Goal: Information Seeking & Learning: Learn about a topic

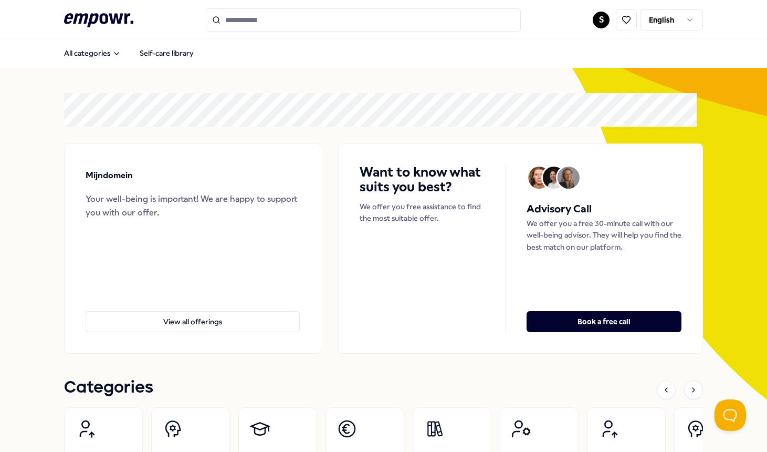
click at [670, 20] on html ".empowr-logo_svg__cls-1{fill:#03032f} S English All categories Self-care librar…" at bounding box center [383, 226] width 767 height 452
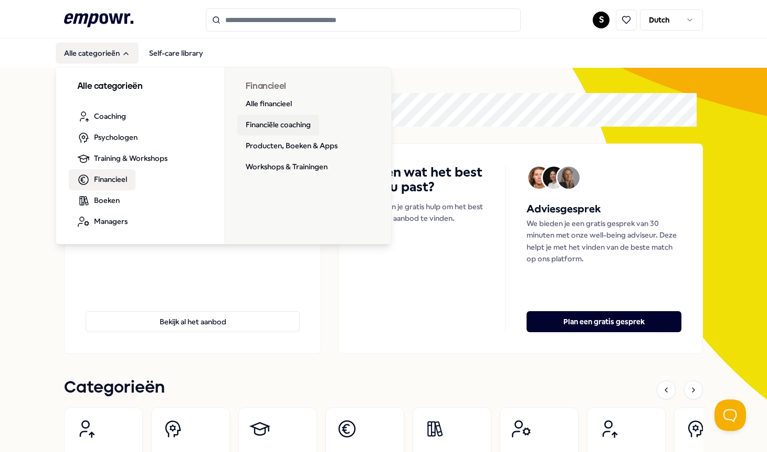
click at [282, 123] on link "Financiële coaching" at bounding box center [278, 125] width 82 height 21
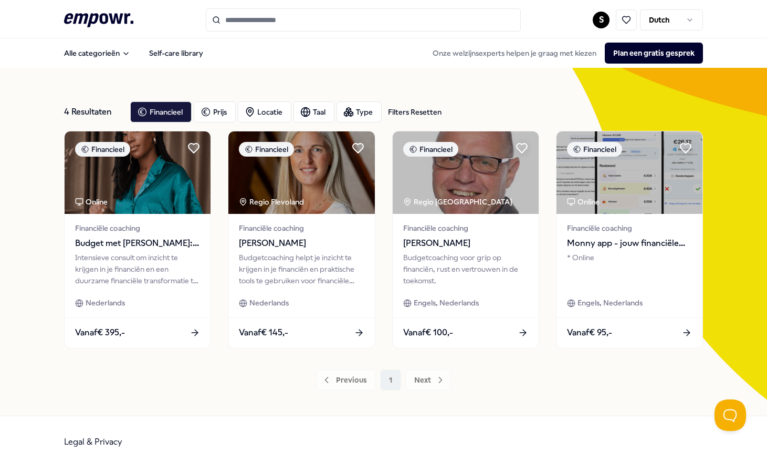
click at [427, 381] on div "Previous 1 Next" at bounding box center [384, 379] width 640 height 21
click at [171, 391] on div "4 Resultaten Filters Resetten Financieel Prijs Locatie Taal Type Filters Resett…" at bounding box center [384, 242] width 640 height 348
click at [251, 21] on input "Search for products, categories or subcategories" at bounding box center [363, 19] width 315 height 23
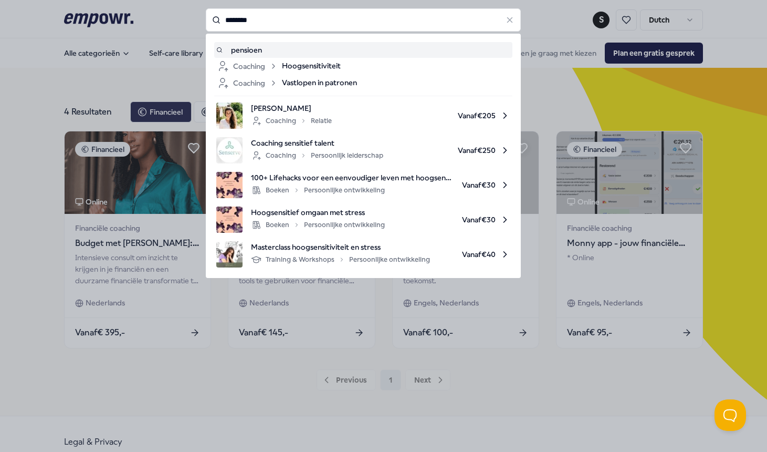
type input "********"
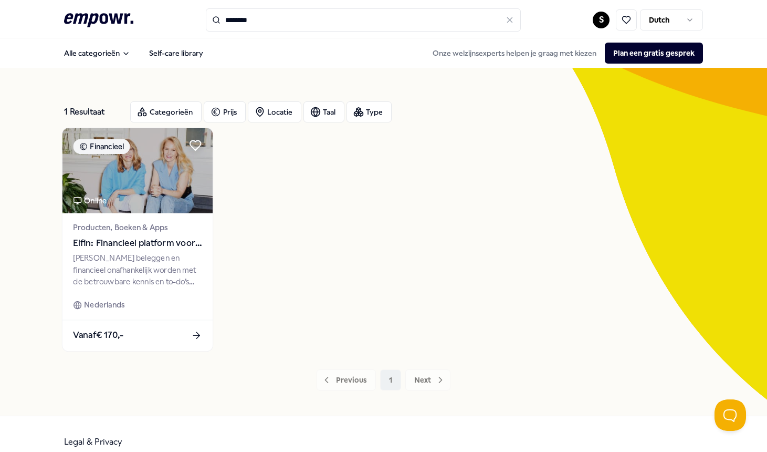
click at [178, 272] on div "Leer beleggen en financieel onafhankelijk worden met de betrouwbare kennis en t…" at bounding box center [137, 270] width 129 height 36
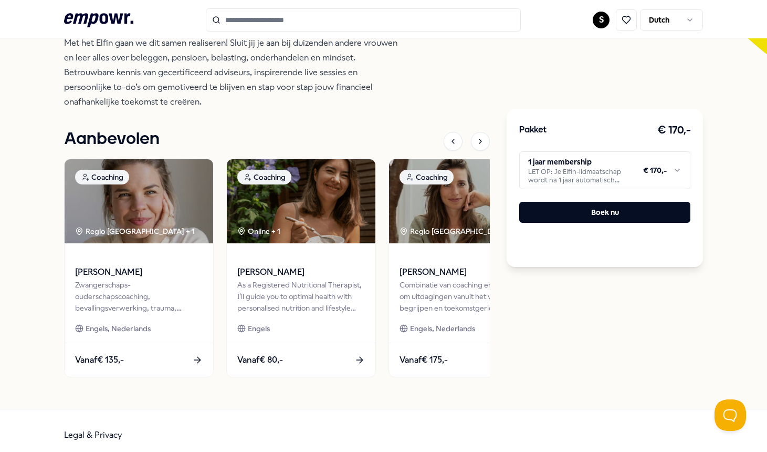
scroll to position [339, 0]
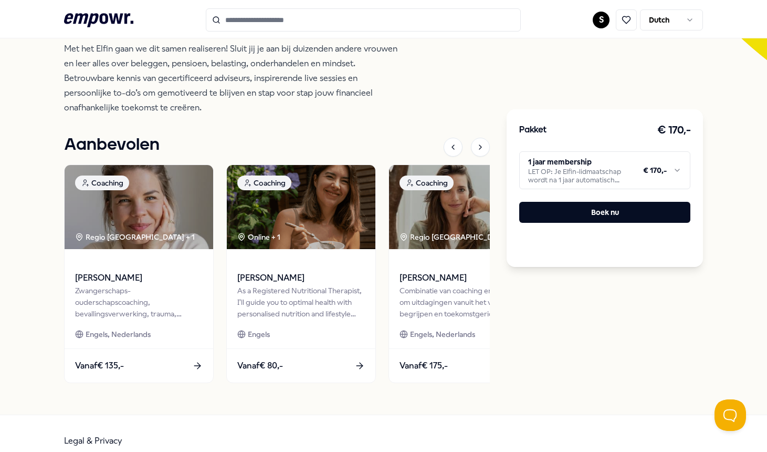
click at [579, 167] on html ".empowr-logo_svg__cls-1{fill:#03032f} S Dutch Alle categorieën Self-care librar…" at bounding box center [383, 226] width 767 height 452
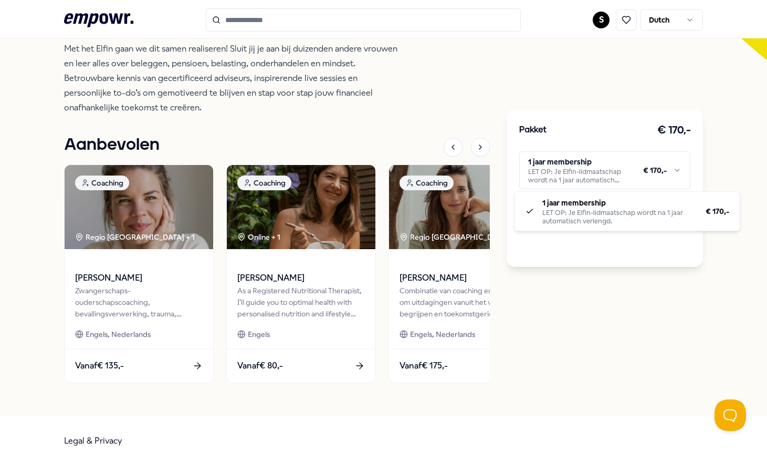
click at [351, 133] on html ".empowr-logo_svg__cls-1{fill:#03032f} S Dutch Alle categorieën Self-care librar…" at bounding box center [383, 226] width 767 height 452
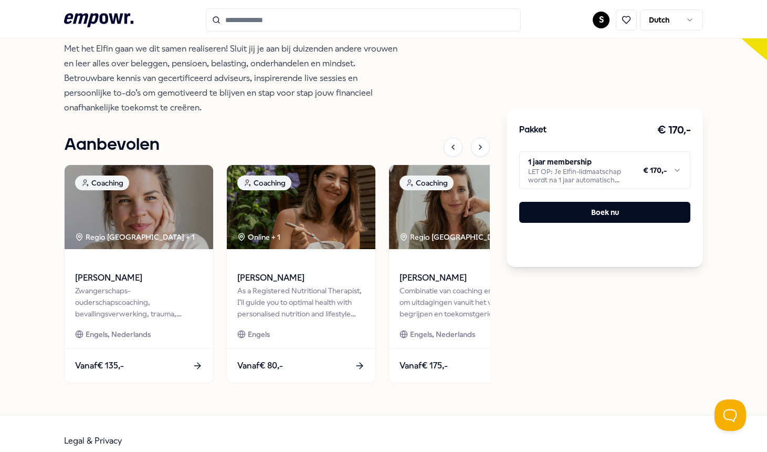
scroll to position [0, 0]
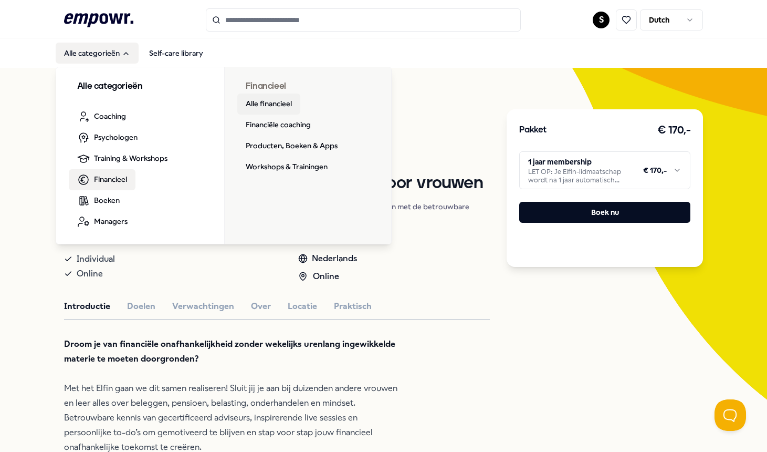
click at [277, 103] on link "Alle financieel" at bounding box center [268, 104] width 63 height 21
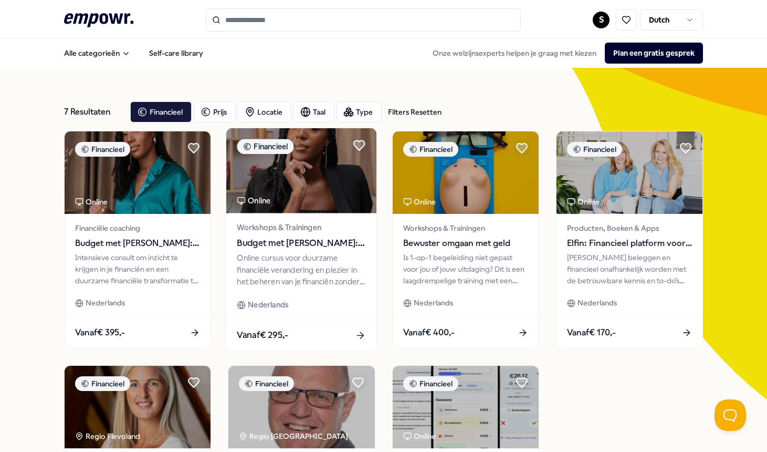
click at [287, 242] on span "Budget met Danie: Upgrade je financiën!" at bounding box center [301, 243] width 129 height 14
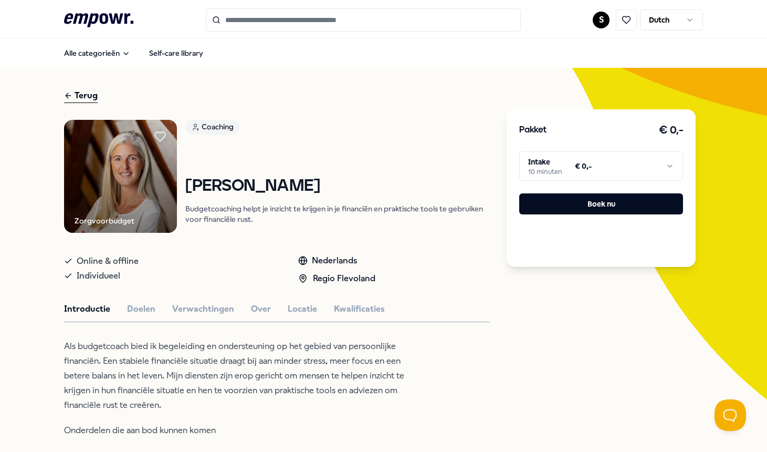
click at [626, 161] on html ".empowr-logo_svg__cls-1{fill:#03032f} S Dutch Alle categorieën Self-care librar…" at bounding box center [383, 226] width 767 height 452
click at [622, 161] on html ".empowr-logo_svg__cls-1{fill:#03032f} S Dutch Alle categorieën Self-care librar…" at bounding box center [383, 226] width 767 height 452
click at [250, 212] on p "Budgetcoaching helpt je inzicht te krijgen in je financiën en praktische tools …" at bounding box center [337, 213] width 305 height 21
click at [255, 212] on p "Budgetcoaching helpt je inzicht te krijgen in je financiën en praktische tools …" at bounding box center [337, 213] width 305 height 21
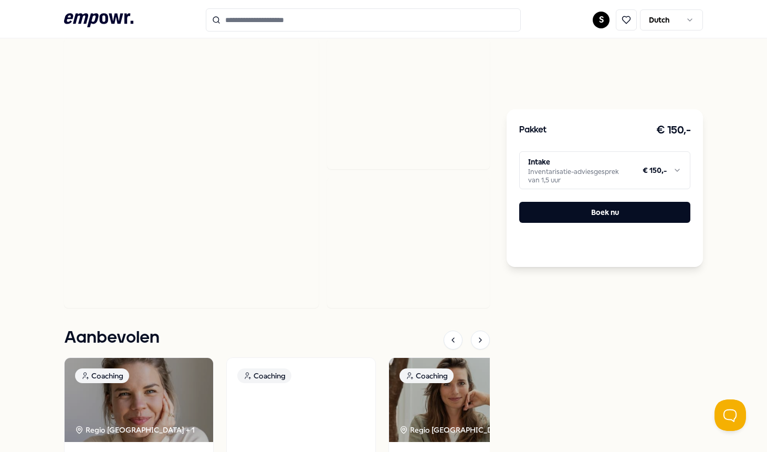
scroll to position [499, 0]
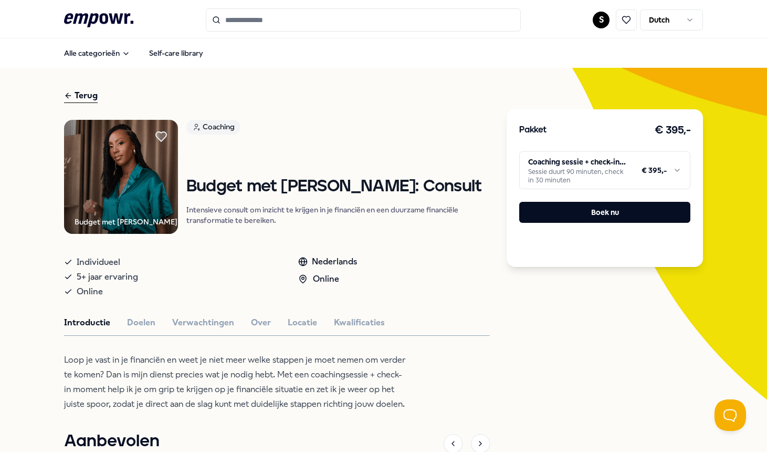
click at [656, 171] on html ".empowr-logo_svg__cls-1{fill:#03032f} S Dutch Alle categorieën Self-care librar…" at bounding box center [383, 226] width 767 height 452
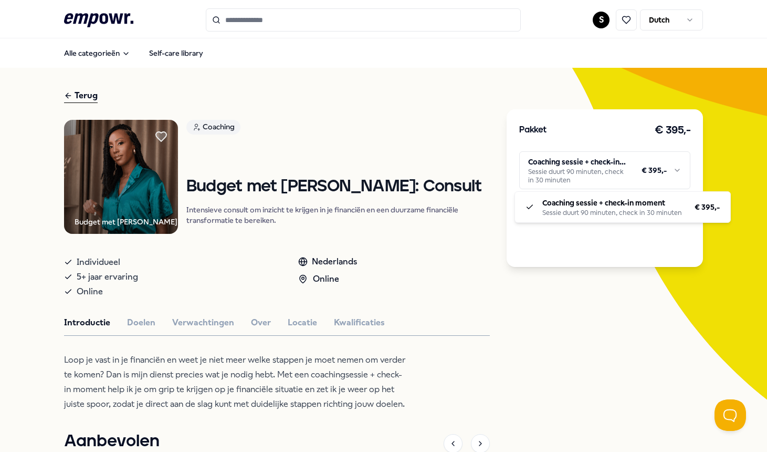
click at [656, 171] on html ".empowr-logo_svg__cls-1{fill:#03032f} S Dutch Alle categorieën Self-care librar…" at bounding box center [383, 226] width 767 height 452
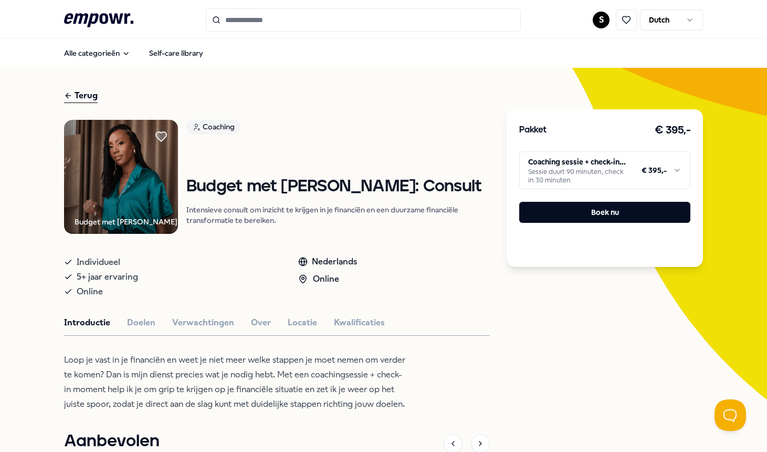
click at [292, 224] on div "Coaching Budget met Danie: Consult Intensieve consult om inzicht te krijgen in …" at bounding box center [338, 177] width 304 height 114
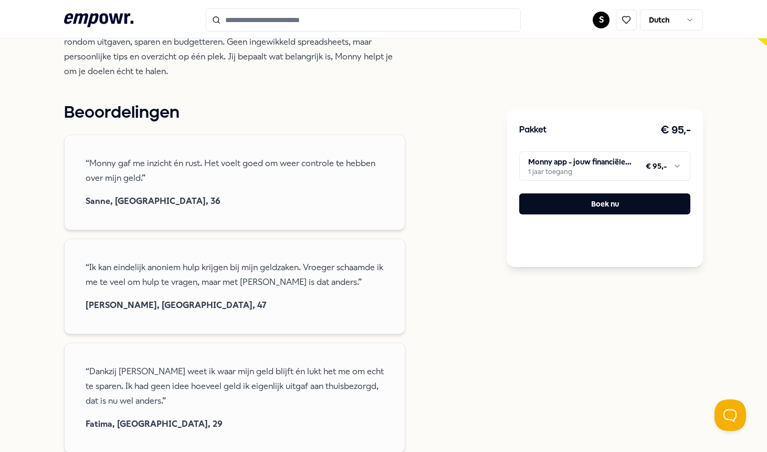
scroll to position [369, 0]
